Goal: Information Seeking & Learning: Check status

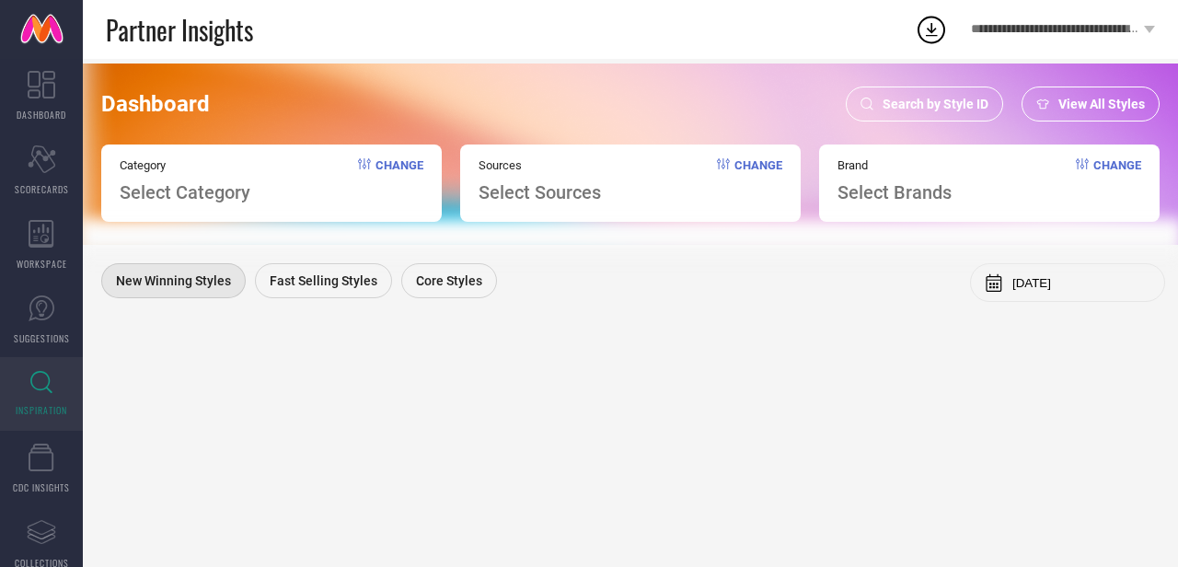
click at [715, 313] on div "Dashboard Search by Style ID View All Styles Category Select Category Change So…" at bounding box center [630, 313] width 1095 height 508
click at [937, 109] on span "Search by Style ID" at bounding box center [935, 104] width 106 height 15
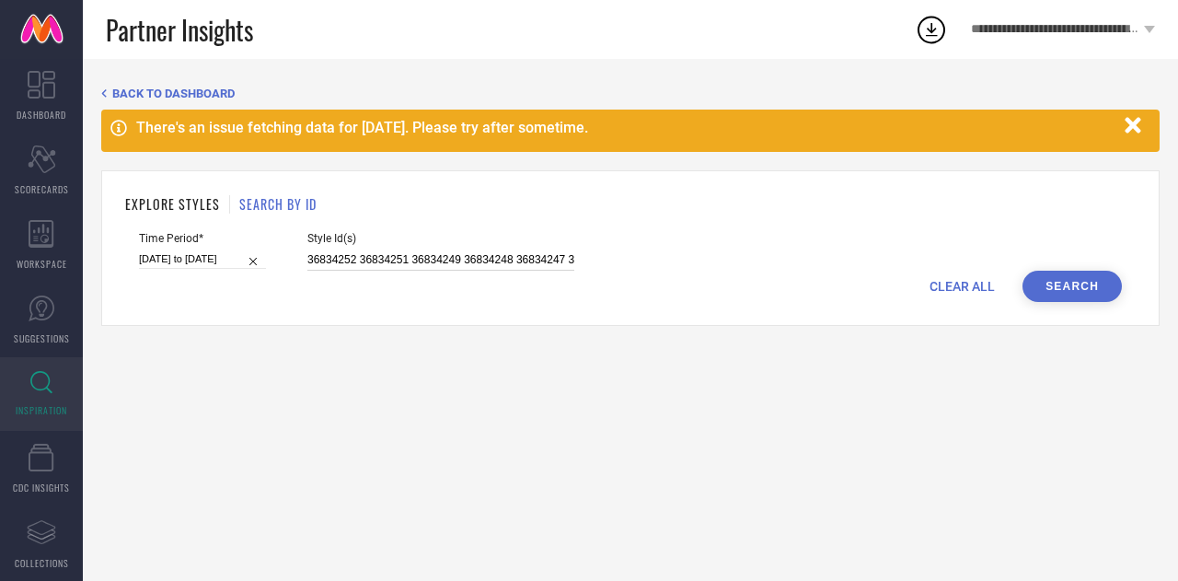
click at [388, 266] on input "36834252 36834251 36834249 36834248 36834247 36834246 36834245 36834244 3657357…" at bounding box center [440, 259] width 267 height 21
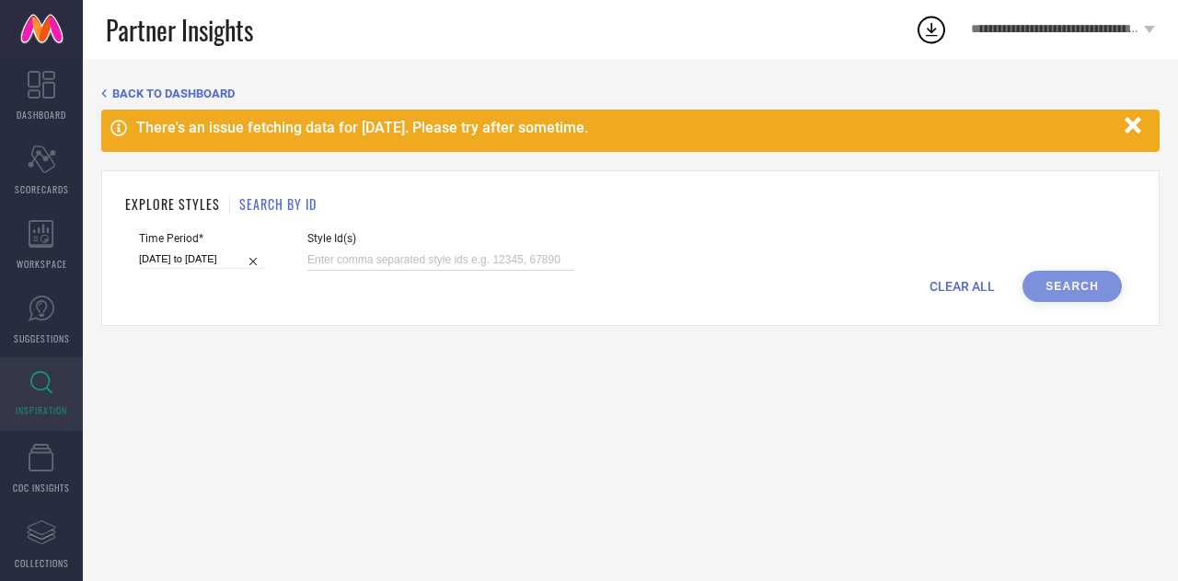
paste input "35700056 35700051 35700048 35700054 35700053 31680910 31659560 31659535"
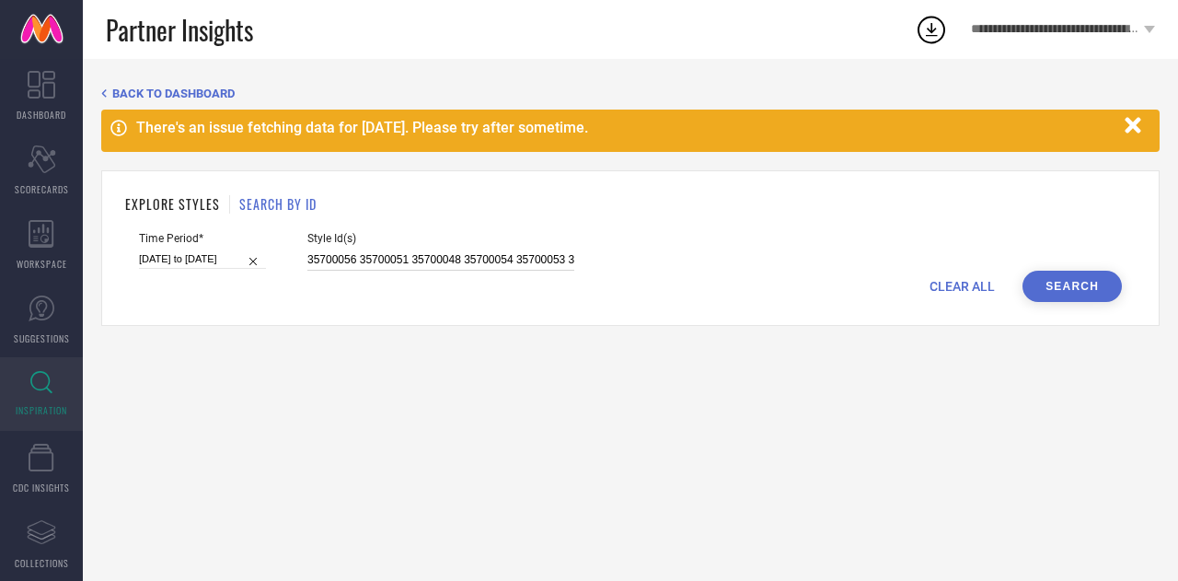
scroll to position [0, 147]
type input "35700056 35700051 35700048 35700054 35700053 31680910 31659560 31659535"
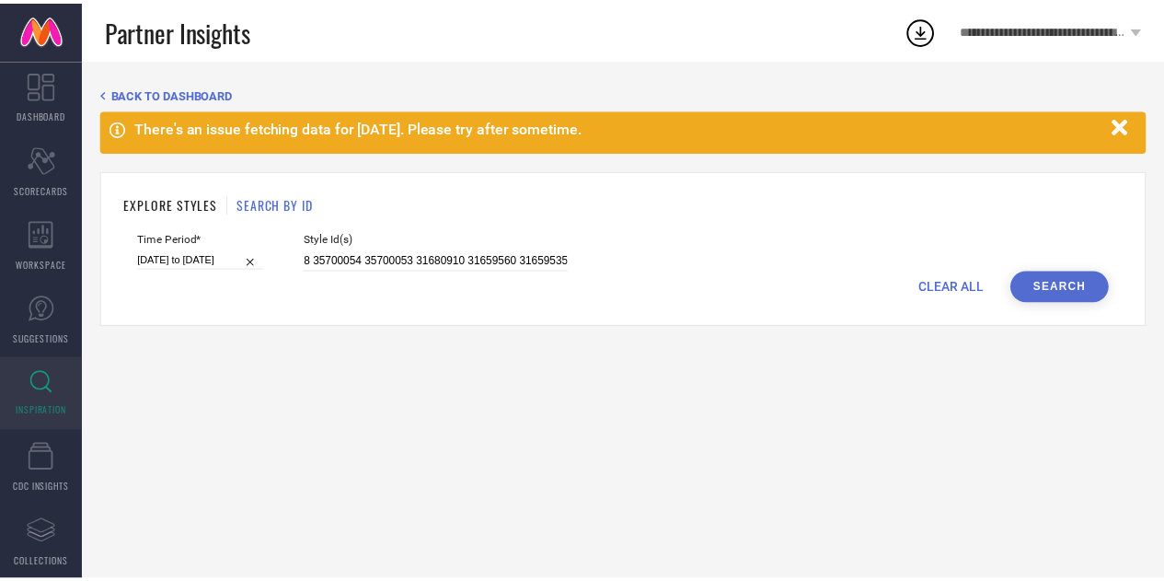
scroll to position [0, 0]
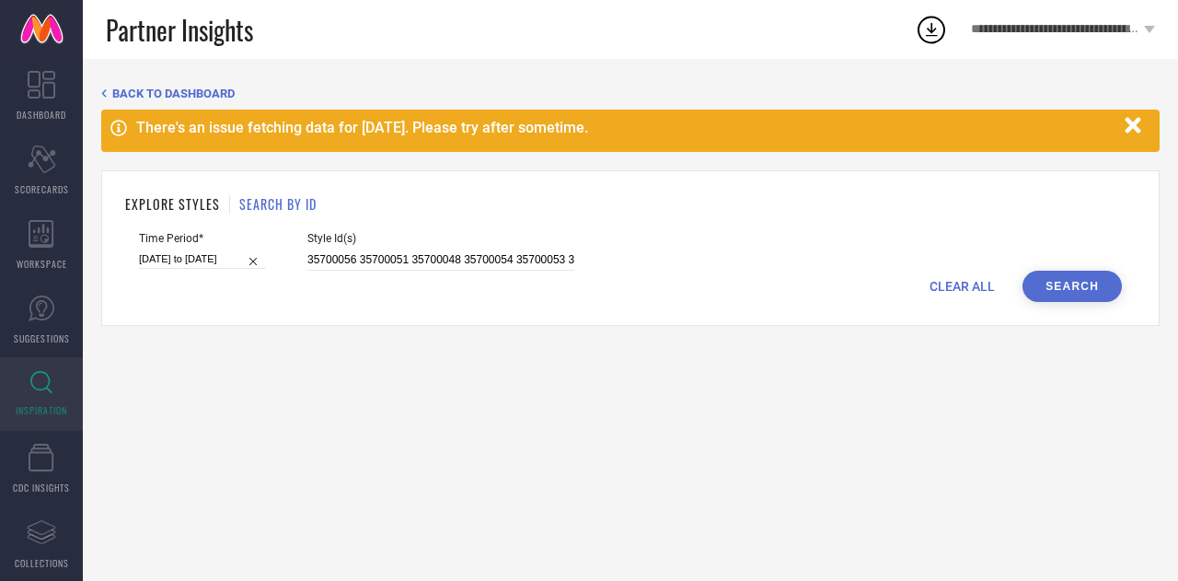
click at [1074, 285] on button "Search" at bounding box center [1071, 286] width 99 height 31
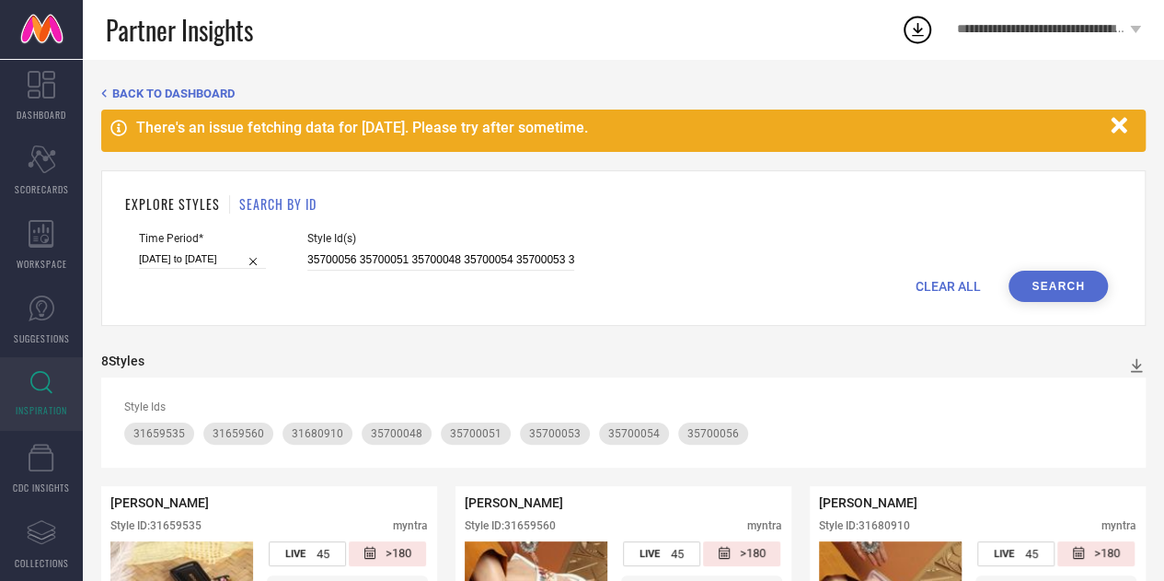
click at [931, 284] on span "CLEAR ALL" at bounding box center [947, 286] width 65 height 15
click at [402, 264] on input at bounding box center [440, 259] width 267 height 21
paste input "36036596 36036593 36036595 31354967 31355217 31355236 31355214 31355234 3135521…"
type input "36036596 36036593 36036595 31354967 31355217 31355236 31355214 31355234 3135521…"
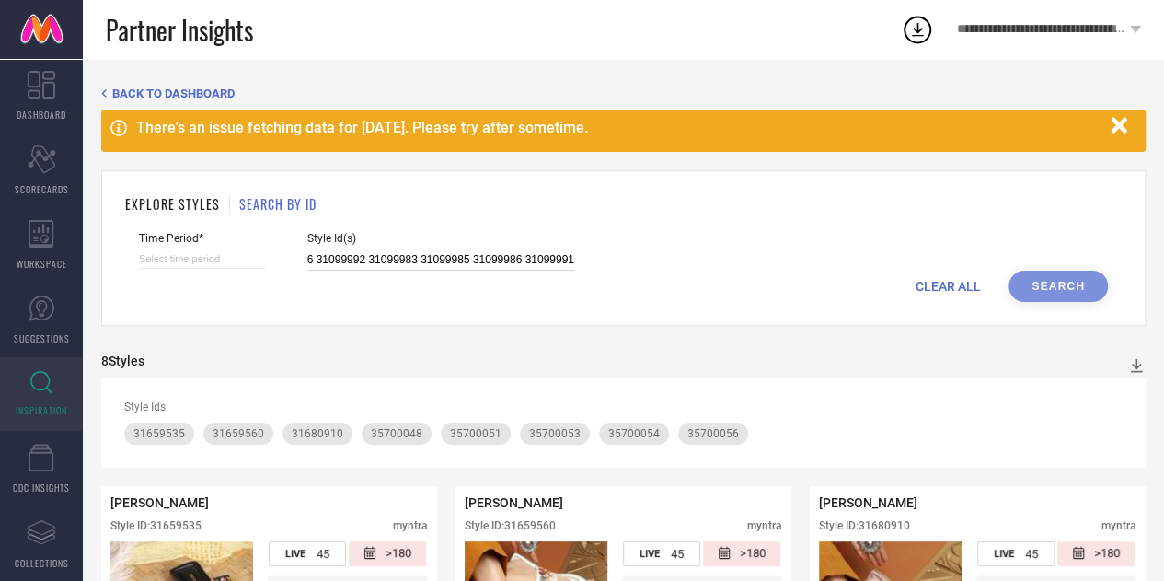
select select "8"
select select "2025"
select select "9"
select select "2025"
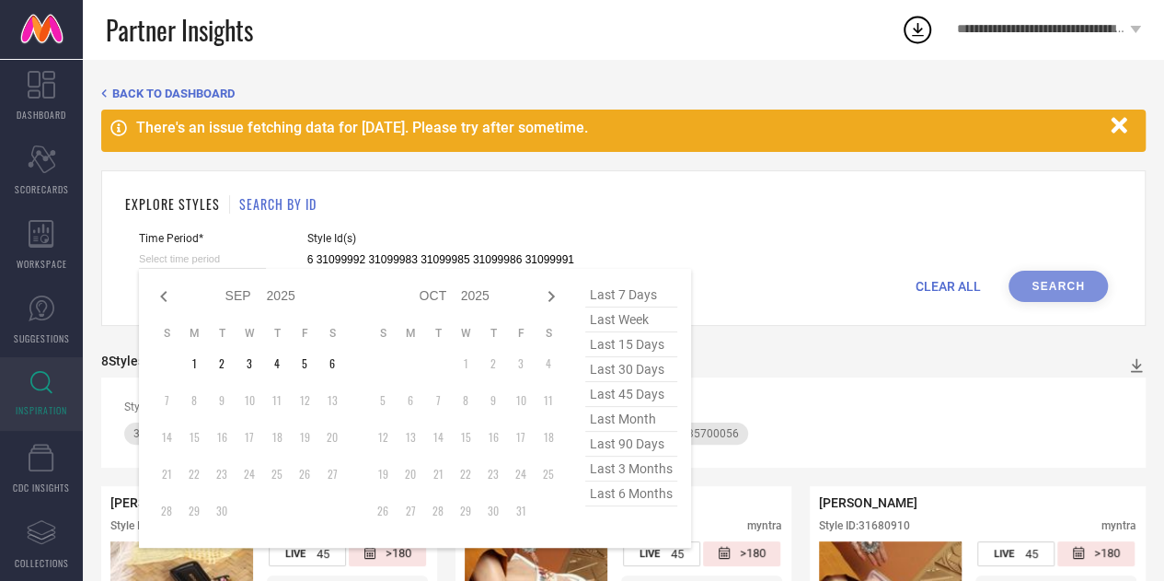
click at [202, 260] on input at bounding box center [202, 258] width 127 height 19
type input "36036596 36036593 36036595 31354967 31355217 31355236 31355214 31355234 3135521…"
click at [633, 454] on span "last 90 days" at bounding box center [631, 444] width 92 height 25
type input "[DATE] to [DATE]"
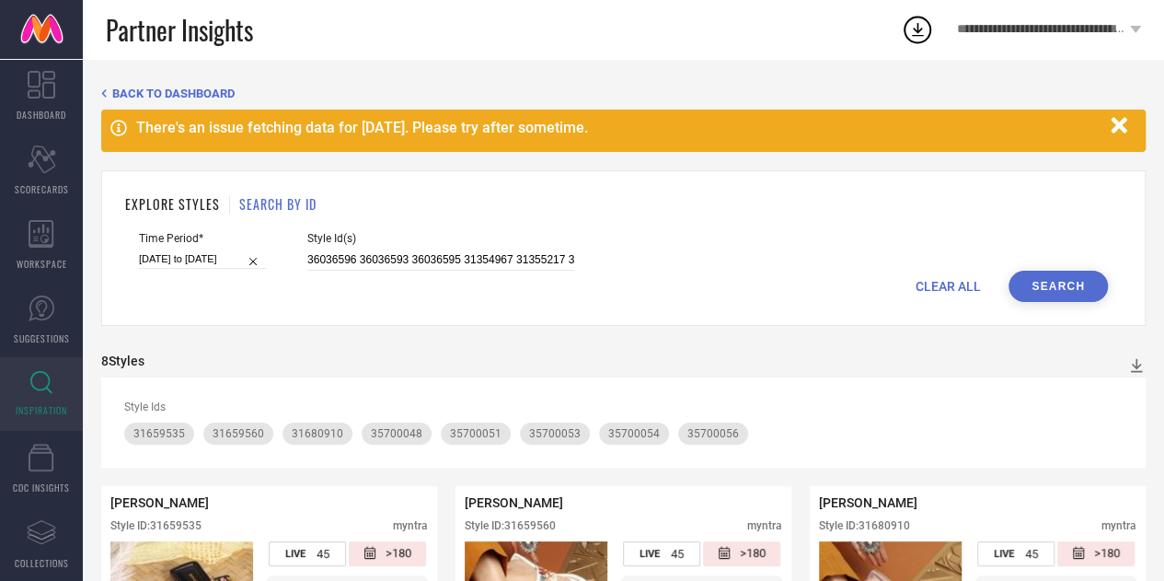
click at [1058, 287] on button "Search" at bounding box center [1057, 286] width 99 height 31
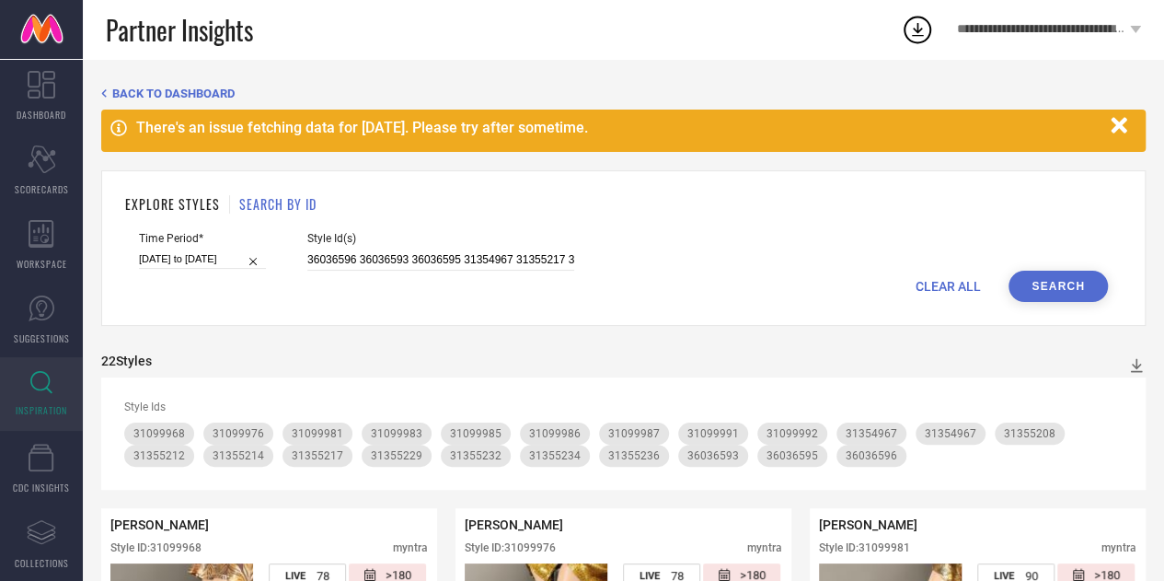
click at [1120, 132] on icon "button" at bounding box center [1119, 125] width 23 height 23
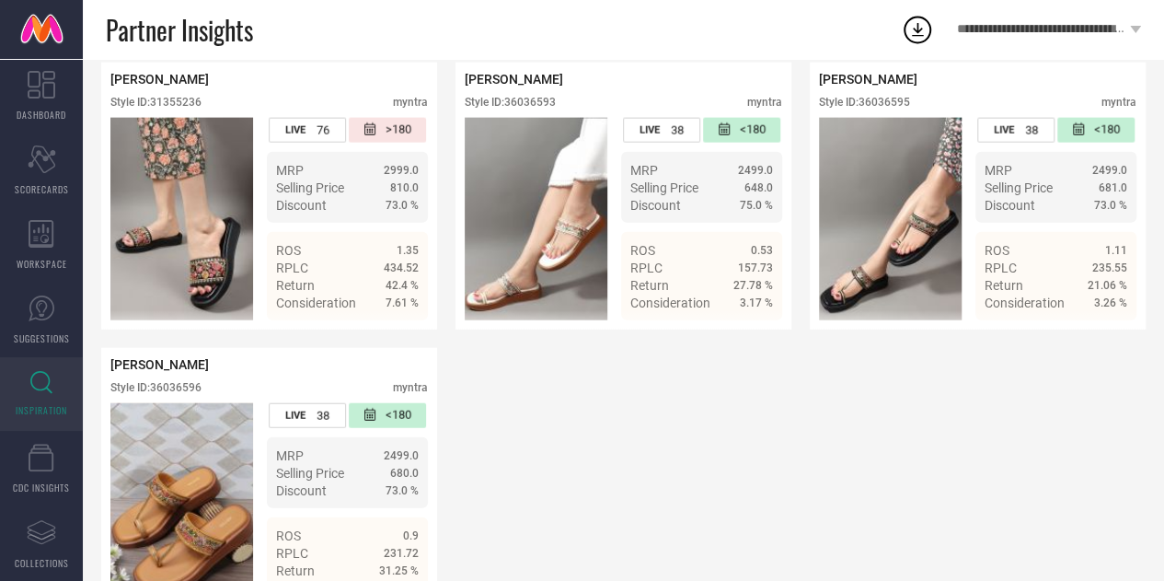
scroll to position [2190, 0]
